Goal: Task Accomplishment & Management: Complete application form

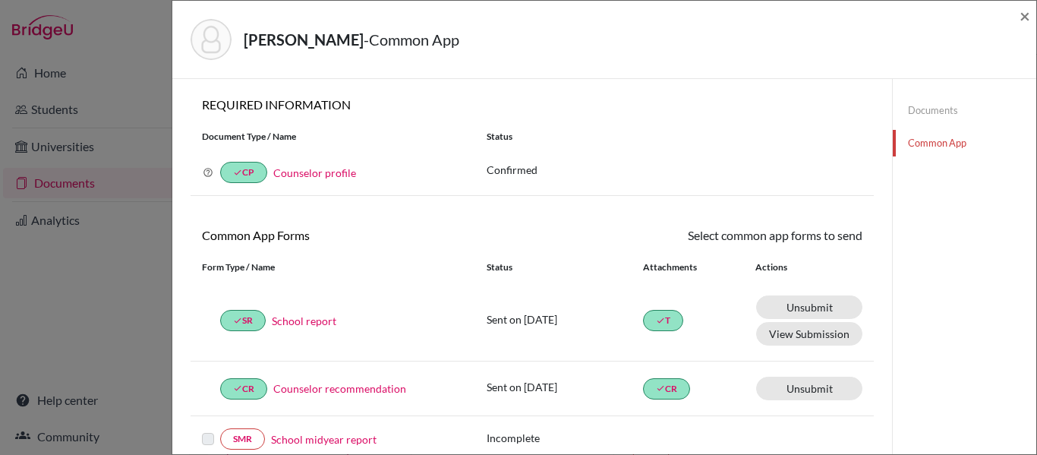
scroll to position [486, 0]
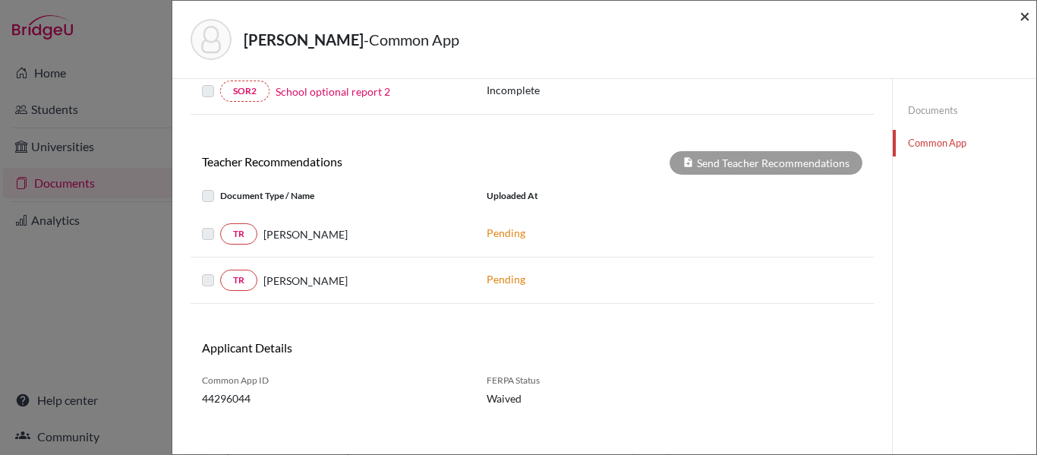
click at [1023, 17] on span "×" at bounding box center [1024, 16] width 11 height 22
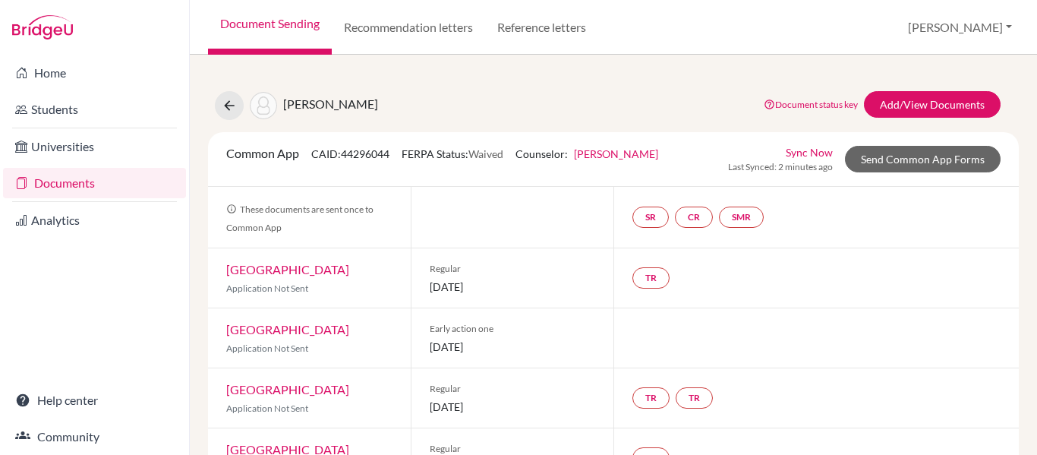
click at [93, 175] on link "Documents" at bounding box center [94, 183] width 183 height 30
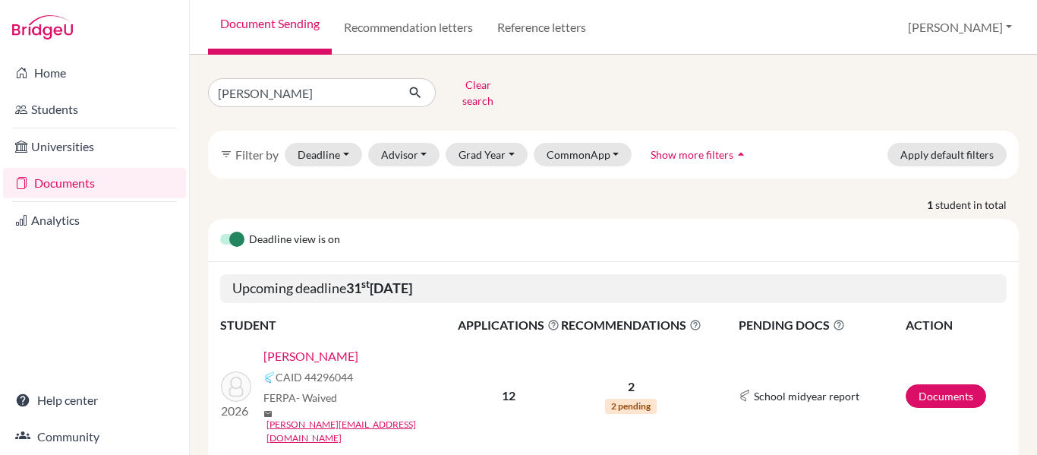
click at [63, 182] on link "Documents" at bounding box center [94, 183] width 183 height 30
click at [289, 93] on input "[PERSON_NAME]" at bounding box center [302, 92] width 188 height 29
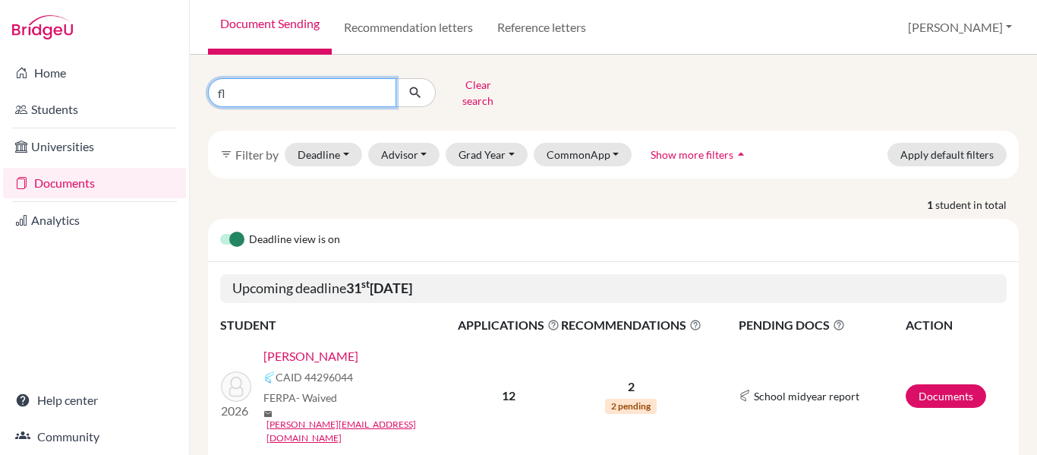
type input "f"
type input "garcia"
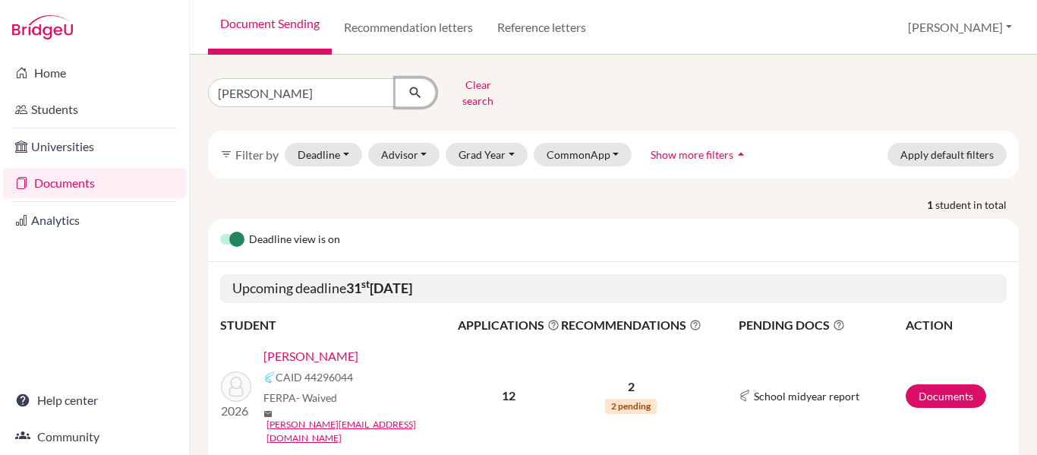
click at [414, 94] on icon "submit" at bounding box center [414, 92] width 15 height 15
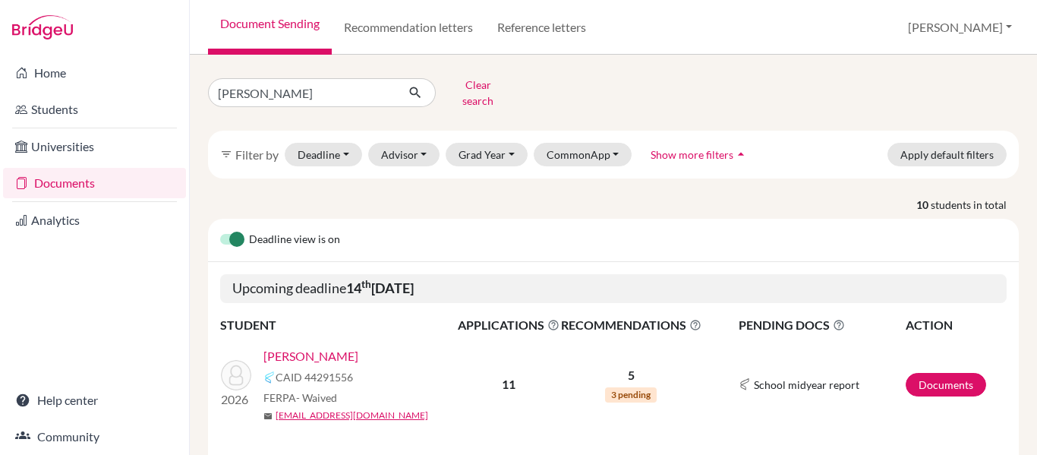
click at [316, 347] on link "Garcia, Anabella" at bounding box center [310, 356] width 95 height 18
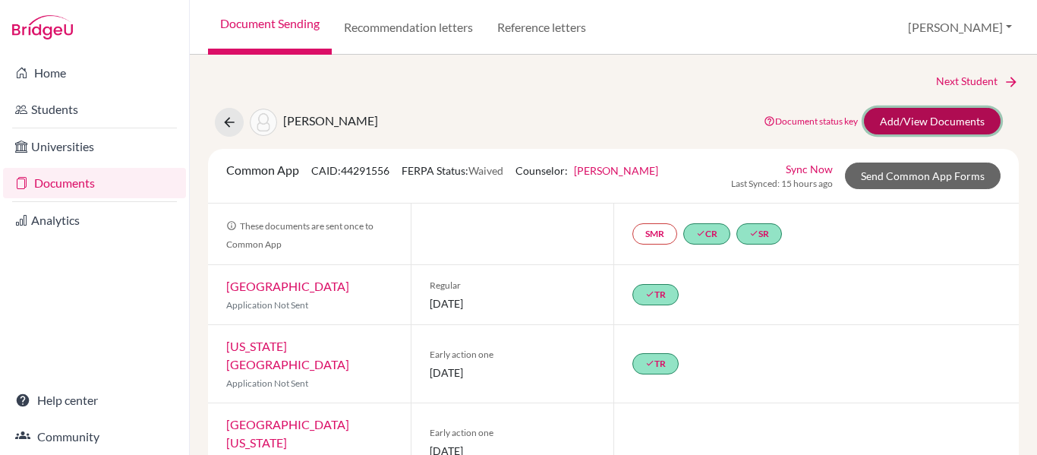
click at [930, 118] on link "Add/View Documents" at bounding box center [932, 121] width 137 height 27
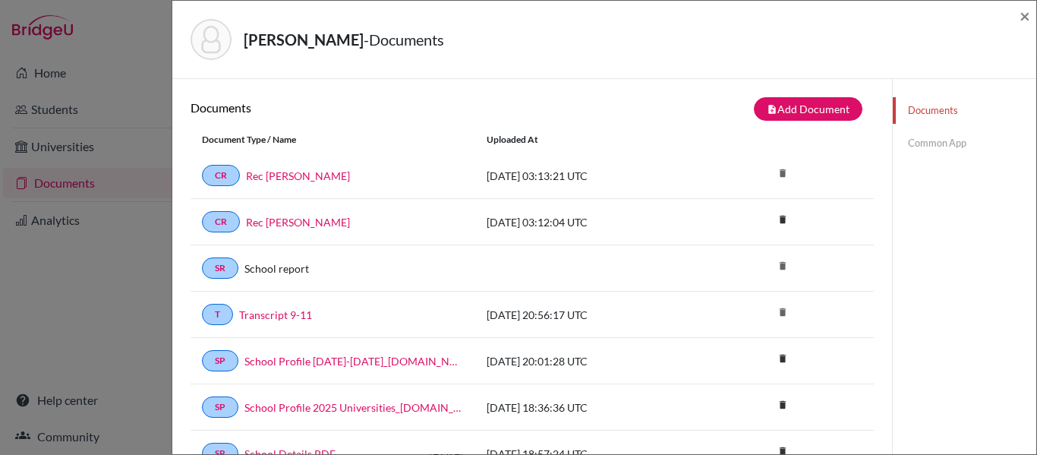
click at [936, 142] on link "Common App" at bounding box center [963, 143] width 143 height 27
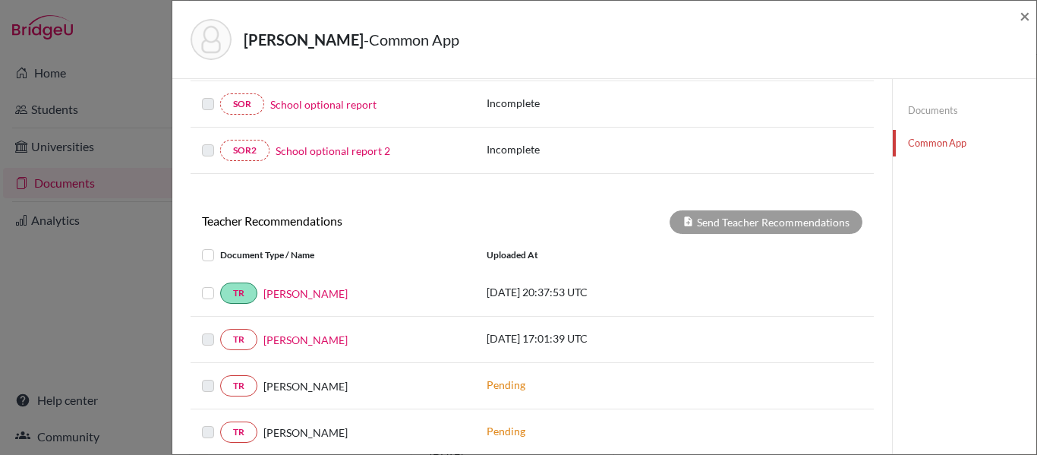
scroll to position [433, 0]
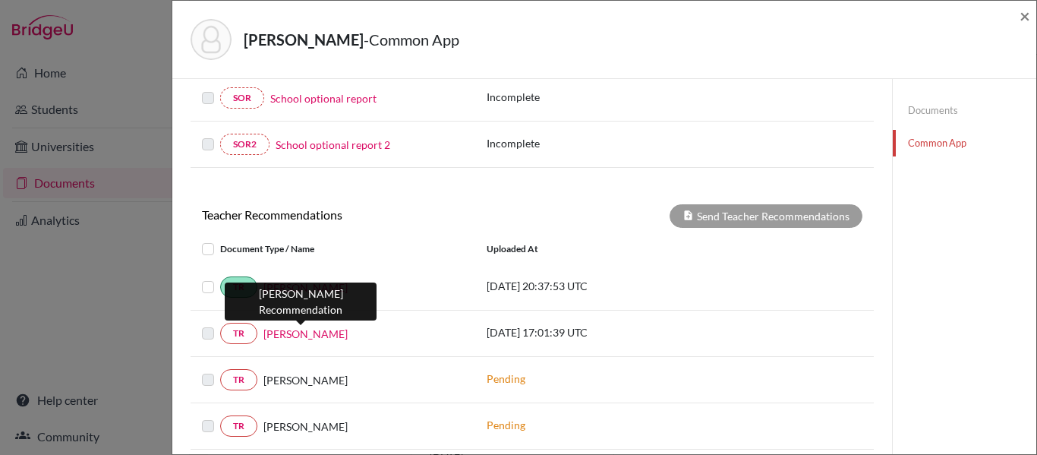
click at [329, 333] on link "Carla Rodriguez" at bounding box center [305, 334] width 84 height 16
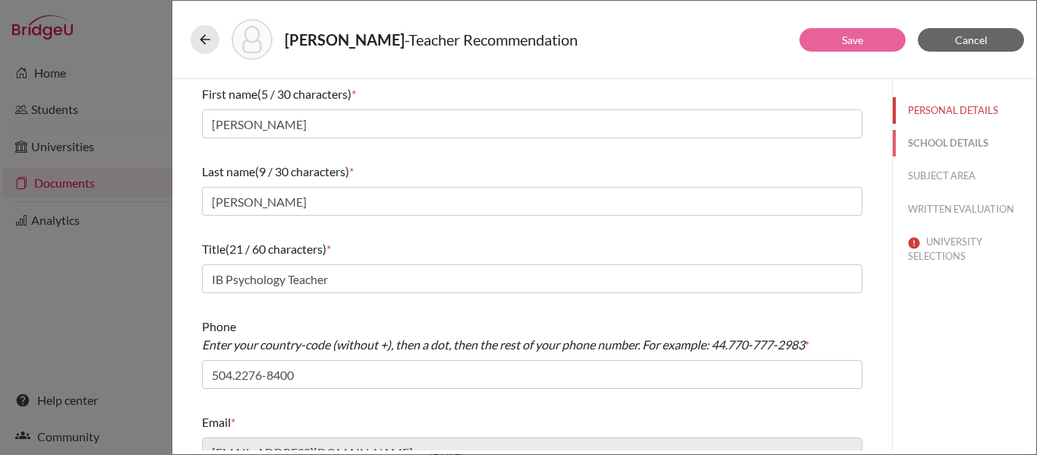
click at [976, 143] on button "SCHOOL DETAILS" at bounding box center [963, 143] width 143 height 27
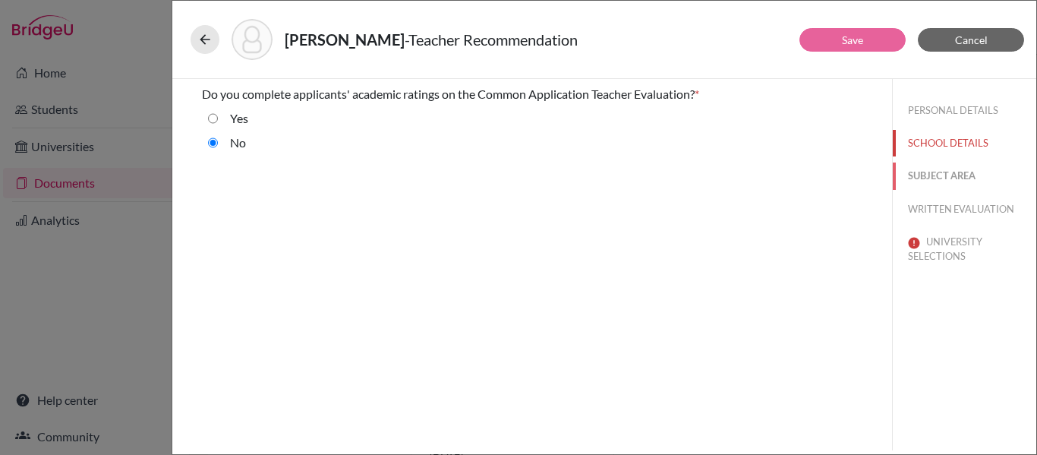
click at [962, 169] on button "SUBJECT AREA" at bounding box center [963, 175] width 143 height 27
select select "4"
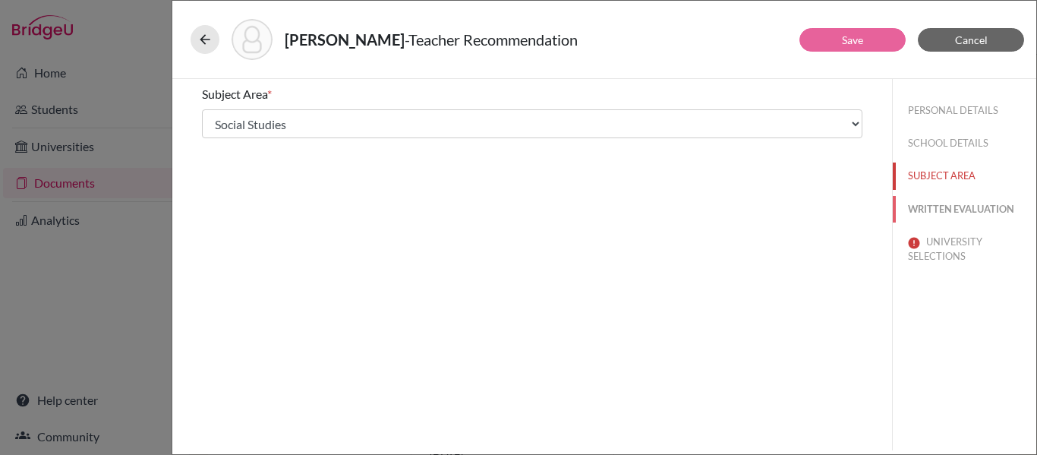
click at [952, 209] on button "WRITTEN EVALUATION" at bounding box center [963, 209] width 143 height 27
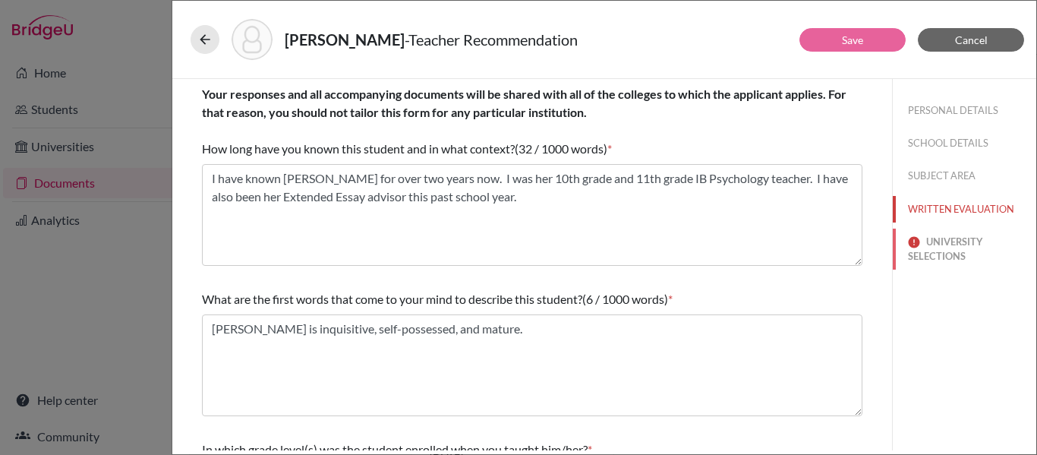
click at [939, 254] on button "UNIVERSITY SELECTIONS" at bounding box center [963, 248] width 143 height 41
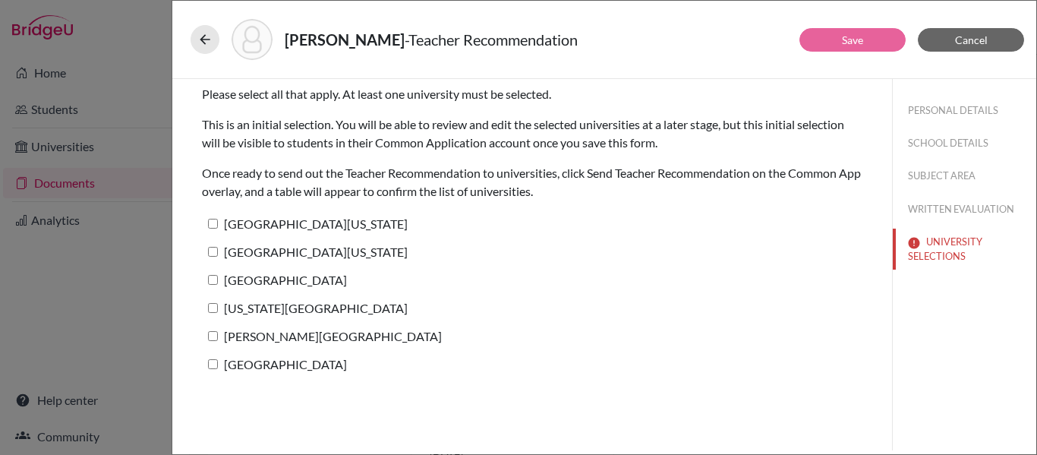
click at [214, 226] on input "University of Texas at Austin" at bounding box center [213, 224] width 10 height 10
checkbox input "true"
click at [212, 249] on input "University of Pennsylvania" at bounding box center [213, 252] width 10 height 10
checkbox input "true"
click at [212, 283] on input "University of Notre Dame" at bounding box center [213, 280] width 10 height 10
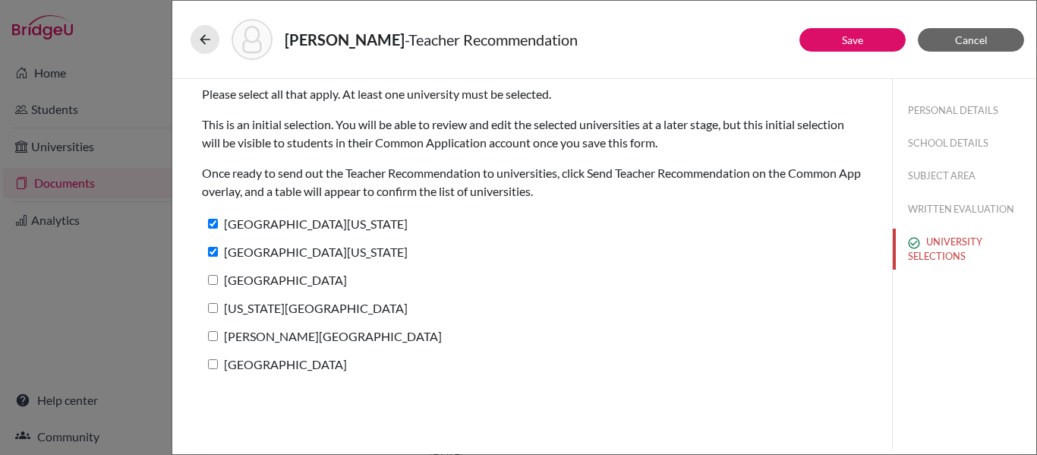
checkbox input "true"
click at [212, 315] on label "Texas Christian University" at bounding box center [305, 308] width 206 height 22
click at [212, 313] on input "Texas Christian University" at bounding box center [213, 308] width 10 height 10
checkbox input "true"
click at [213, 345] on label "Rollins College" at bounding box center [322, 336] width 240 height 22
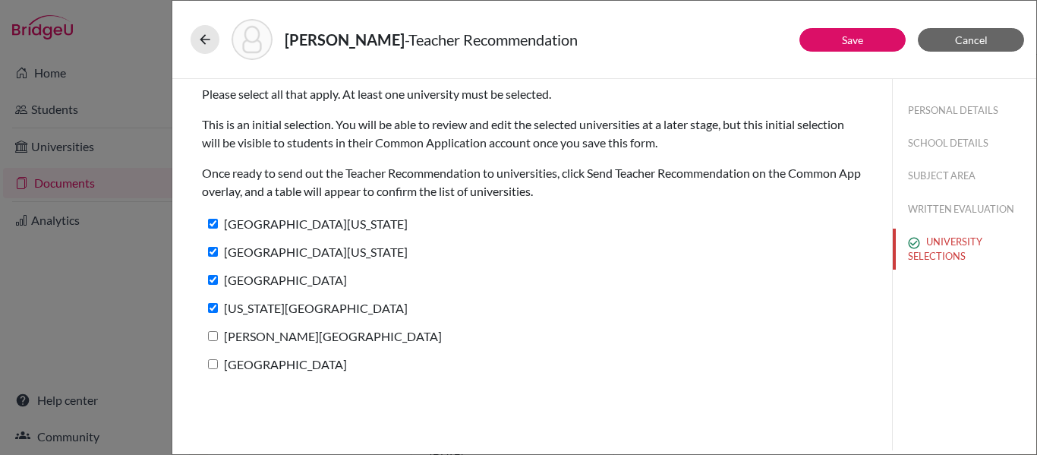
click at [213, 341] on input "Rollins College" at bounding box center [213, 336] width 10 height 10
checkbox input "true"
click at [214, 363] on input "Syracuse University" at bounding box center [213, 364] width 10 height 10
checkbox input "true"
click at [829, 38] on button "Save" at bounding box center [852, 40] width 106 height 24
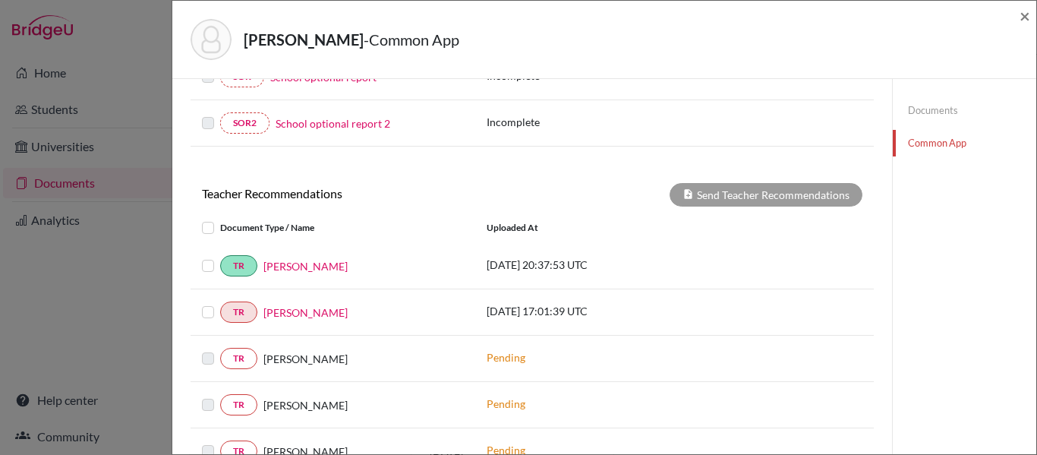
scroll to position [464, 0]
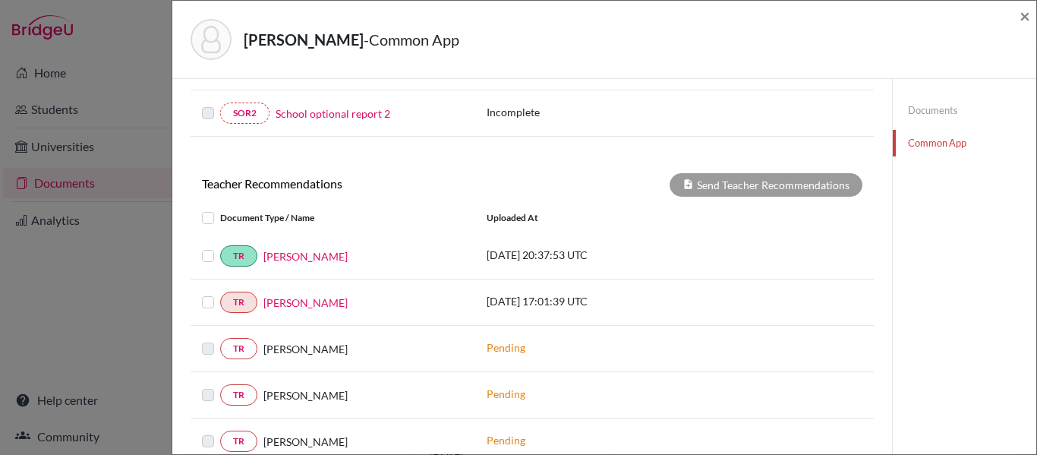
click at [220, 293] on label at bounding box center [220, 293] width 0 height 0
click at [0, 0] on input "checkbox" at bounding box center [0, 0] width 0 height 0
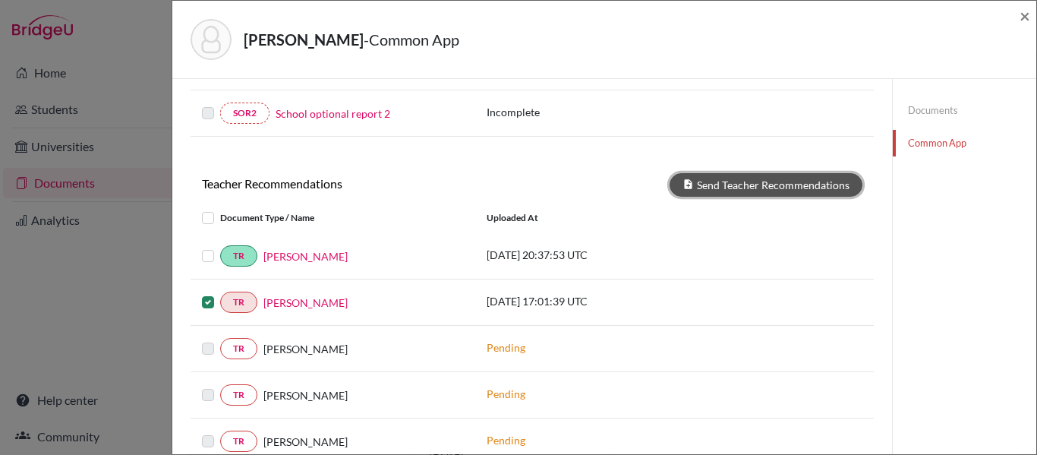
click at [779, 181] on button "Send Teacher Recommendations" at bounding box center [765, 185] width 193 height 24
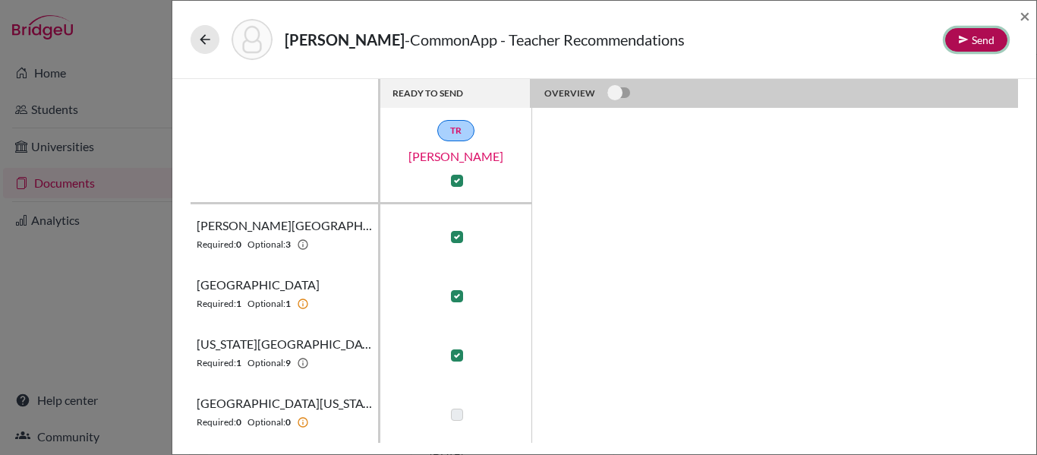
click at [983, 42] on button "Send" at bounding box center [976, 40] width 62 height 24
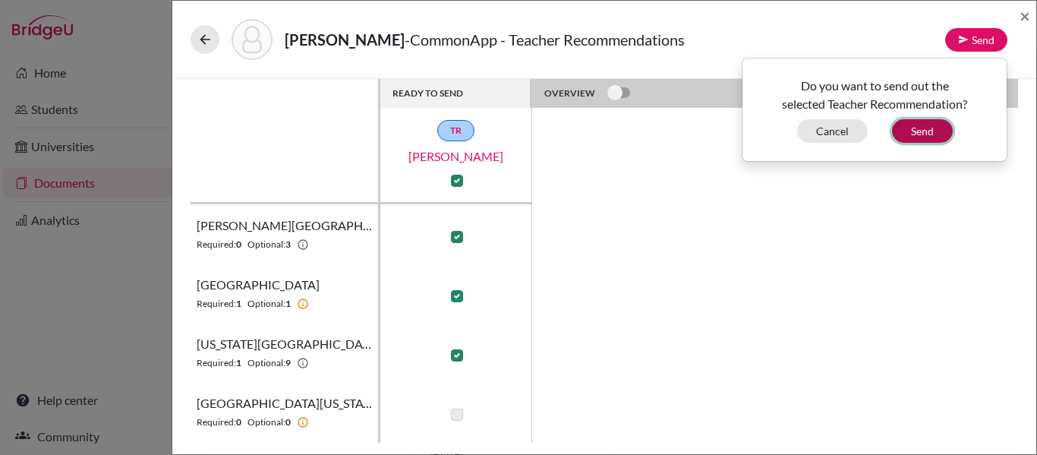
click at [933, 128] on button "Send" at bounding box center [922, 131] width 61 height 24
checkbox input "false"
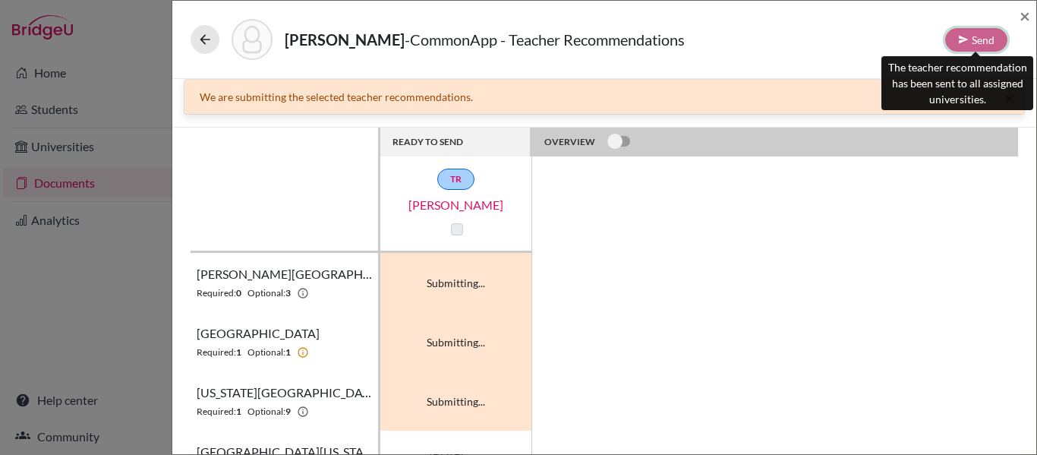
click at [973, 49] on div "Send" at bounding box center [976, 40] width 62 height 24
click at [974, 42] on div "Send" at bounding box center [976, 40] width 62 height 24
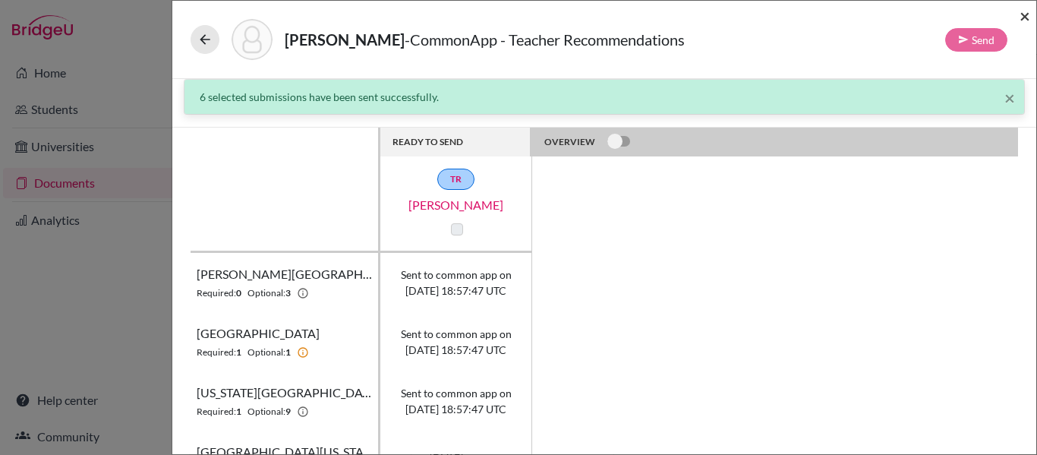
click at [1025, 14] on span "×" at bounding box center [1024, 16] width 11 height 22
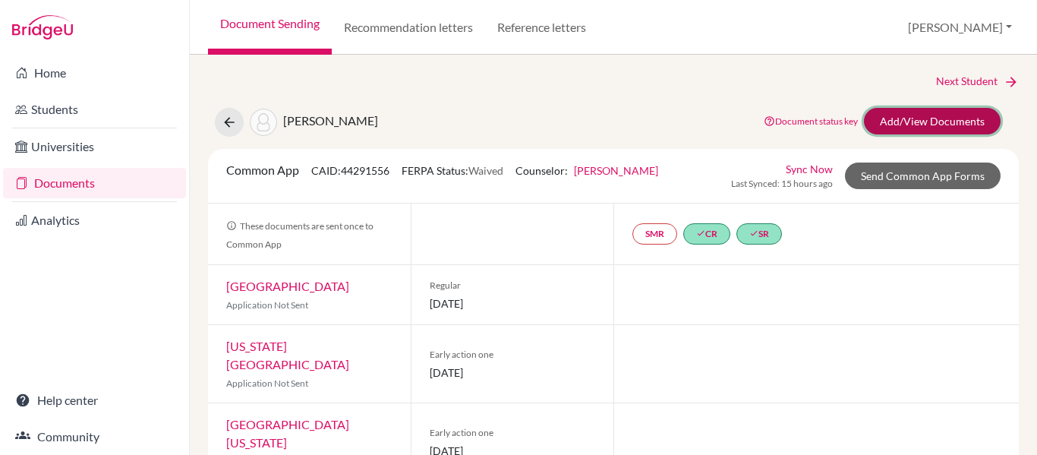
click at [889, 118] on link "Add/View Documents" at bounding box center [932, 121] width 137 height 27
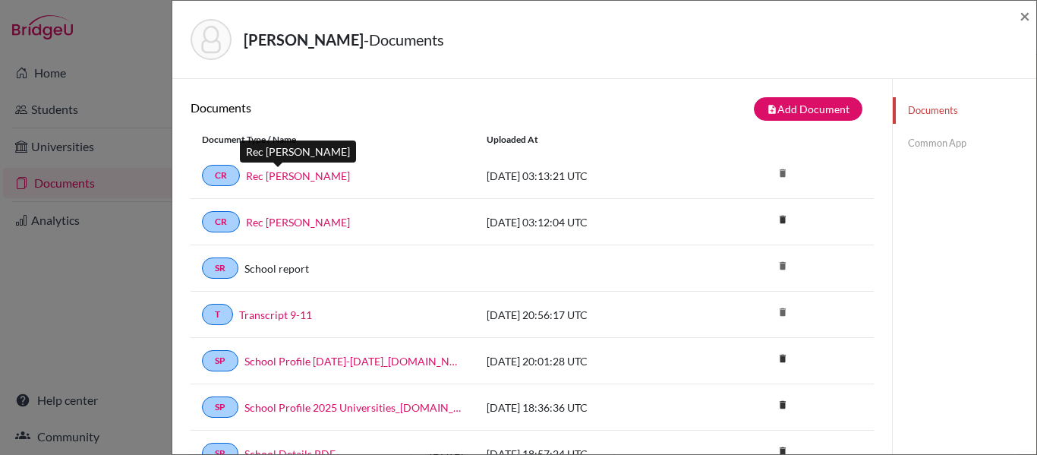
click at [282, 178] on link "Rec Ms Aviles" at bounding box center [298, 176] width 104 height 16
